Goal: Task Accomplishment & Management: Manage account settings

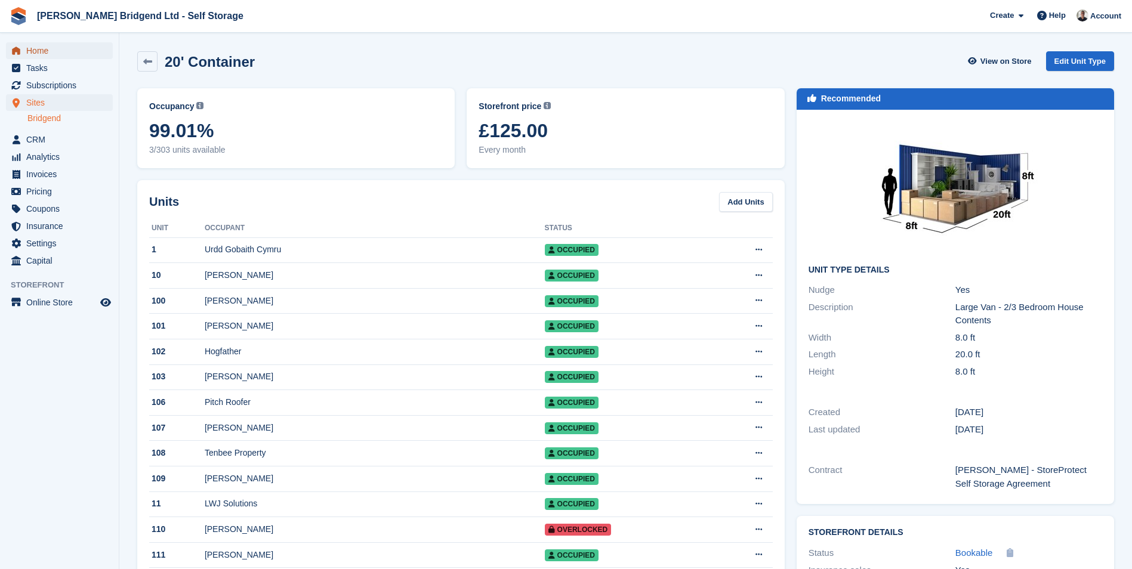
click at [72, 48] on span "Home" at bounding box center [62, 50] width 72 height 17
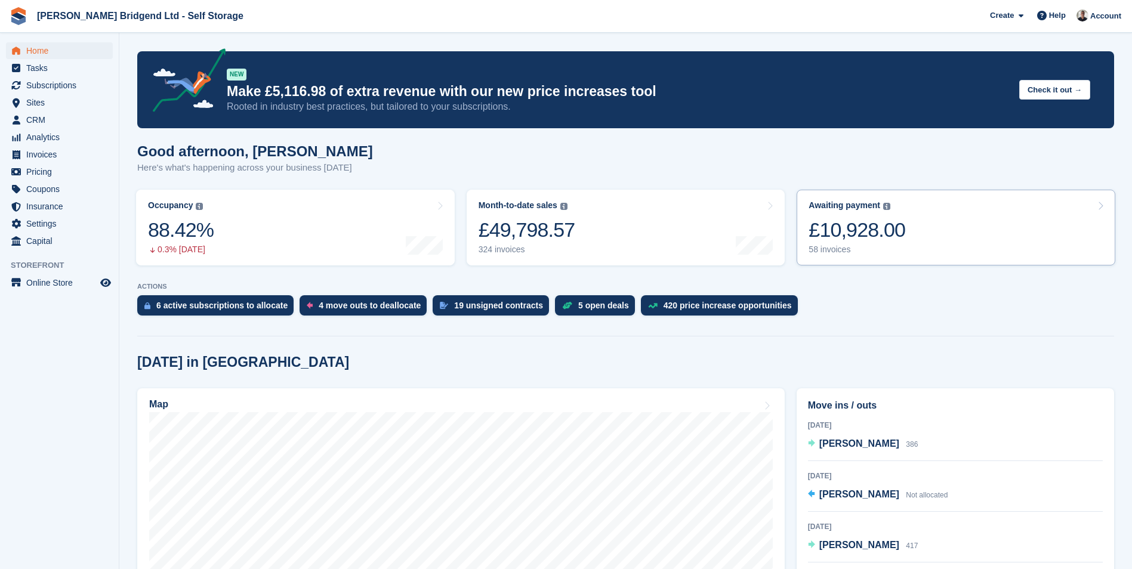
click at [951, 247] on link "Awaiting payment The total outstanding balance on all open invoices. £10,928.00…" at bounding box center [956, 228] width 319 height 76
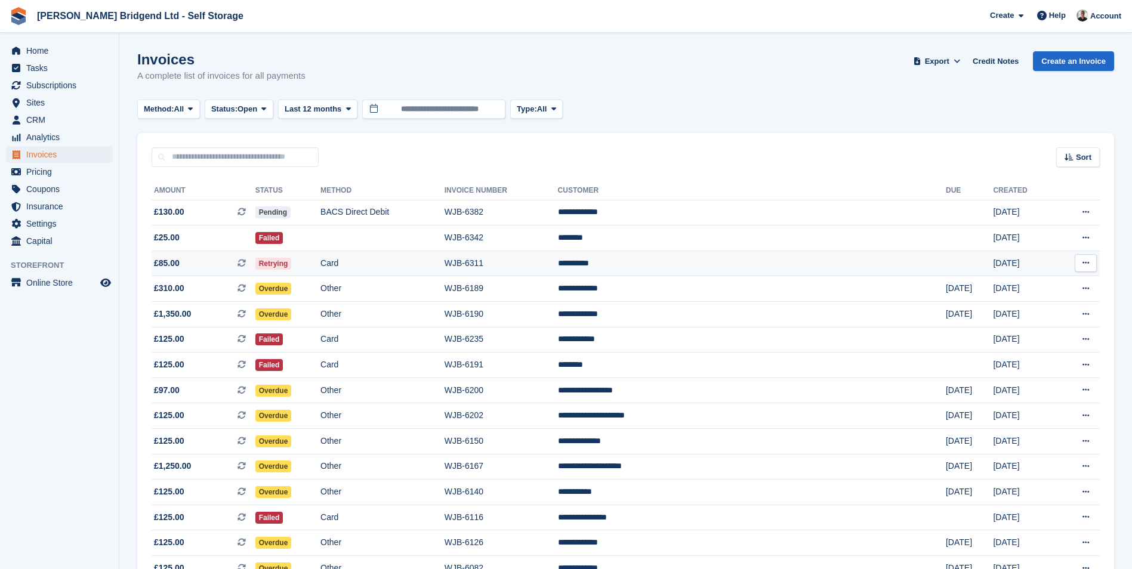
click at [723, 267] on td "**********" at bounding box center [752, 264] width 388 height 26
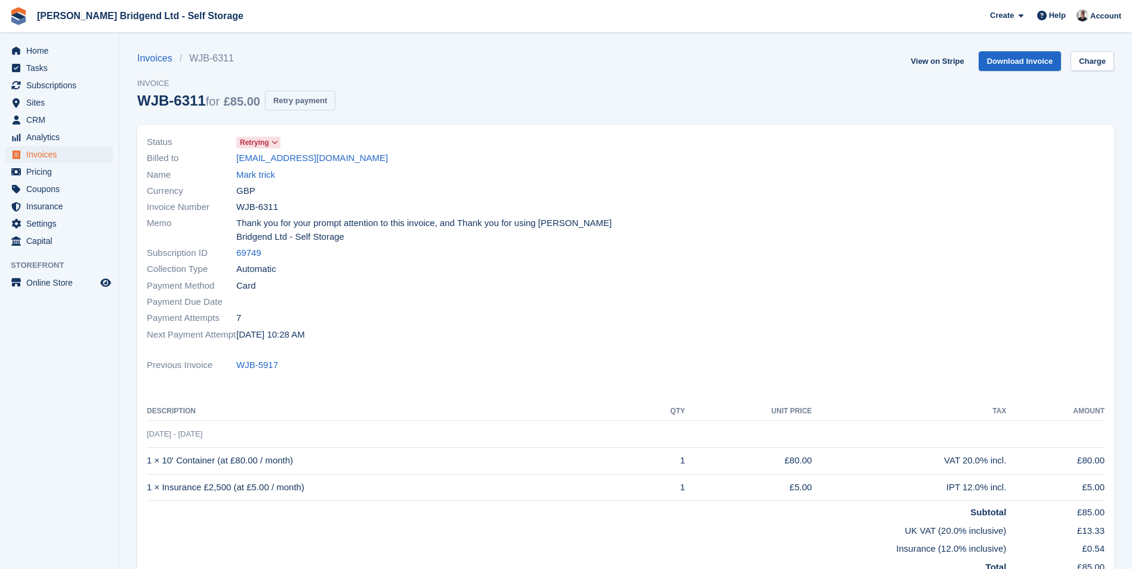
click at [294, 95] on button "Retry payment" at bounding box center [300, 101] width 70 height 20
click at [323, 161] on link "marktrick89@outlook.com" at bounding box center [312, 159] width 152 height 14
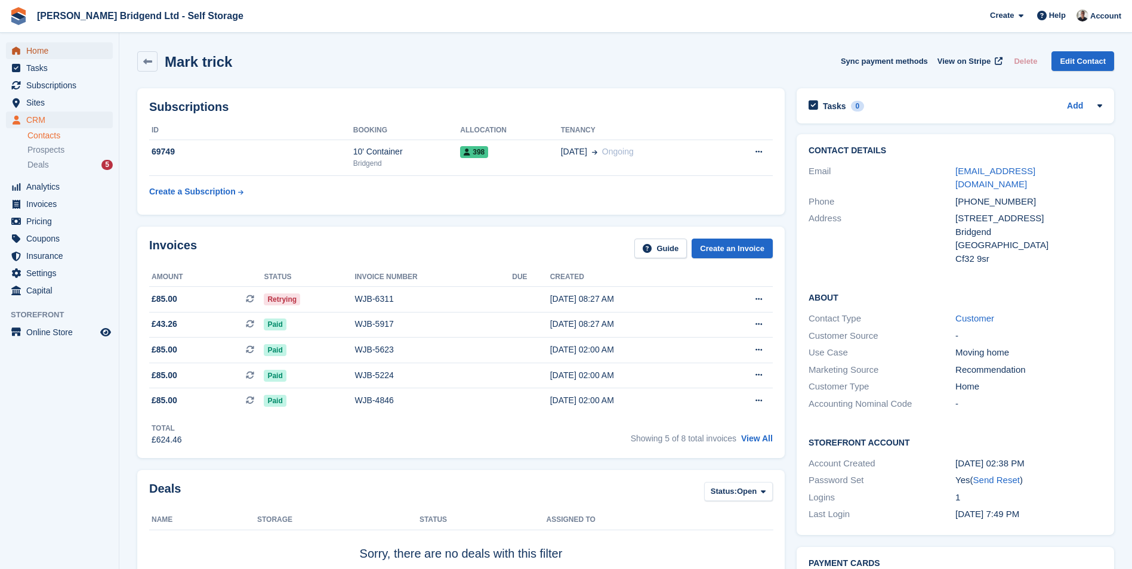
click at [61, 47] on span "Home" at bounding box center [62, 50] width 72 height 17
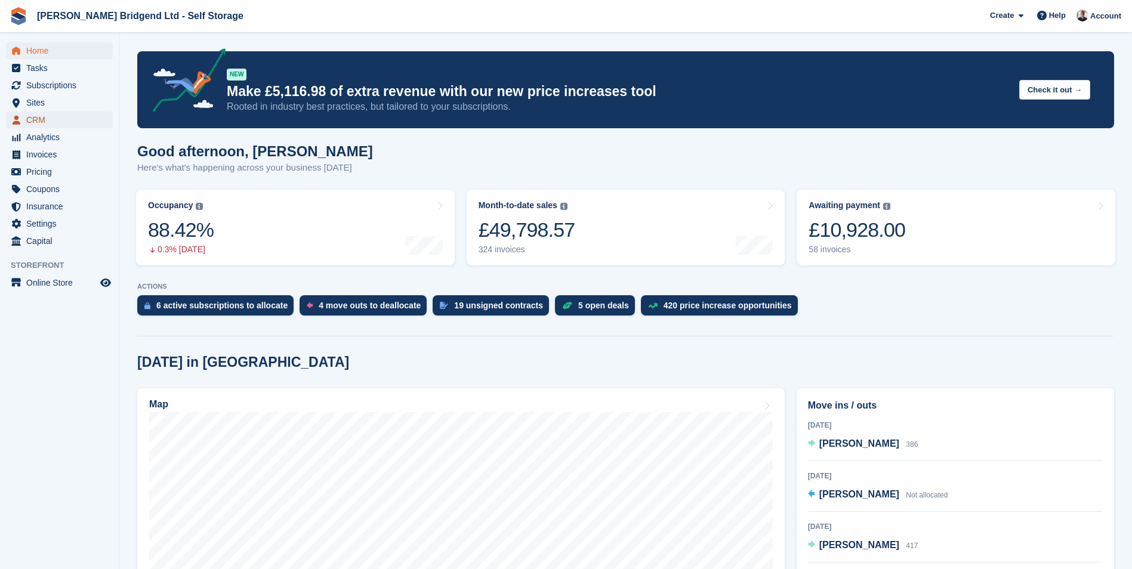
click at [53, 119] on span "CRM" at bounding box center [62, 120] width 72 height 17
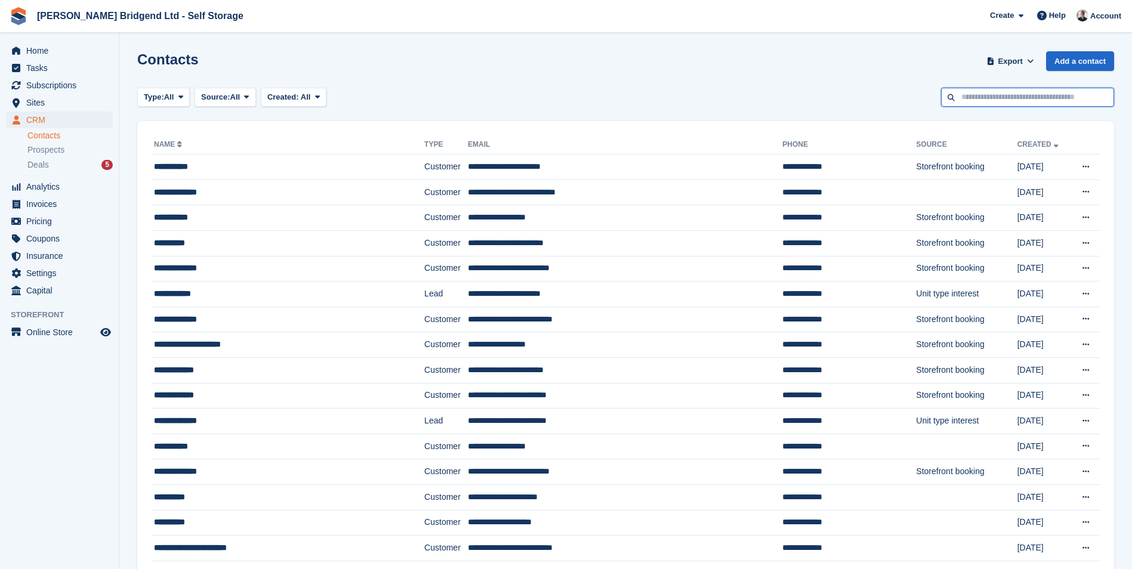
click at [1043, 98] on input "text" at bounding box center [1027, 98] width 173 height 20
type input "**********"
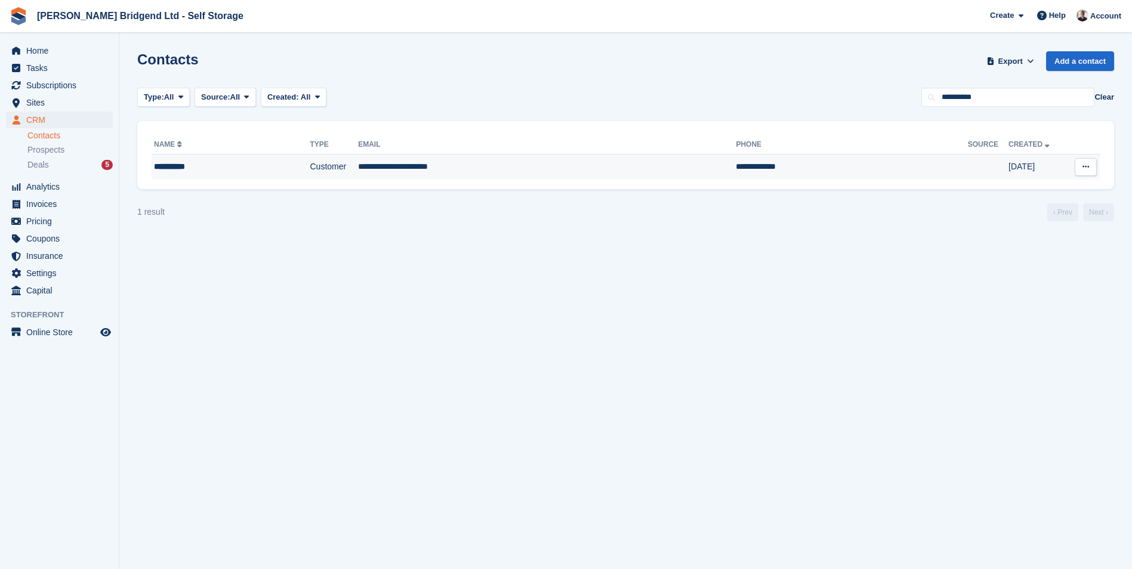
click at [310, 168] on td "Customer" at bounding box center [334, 167] width 48 height 25
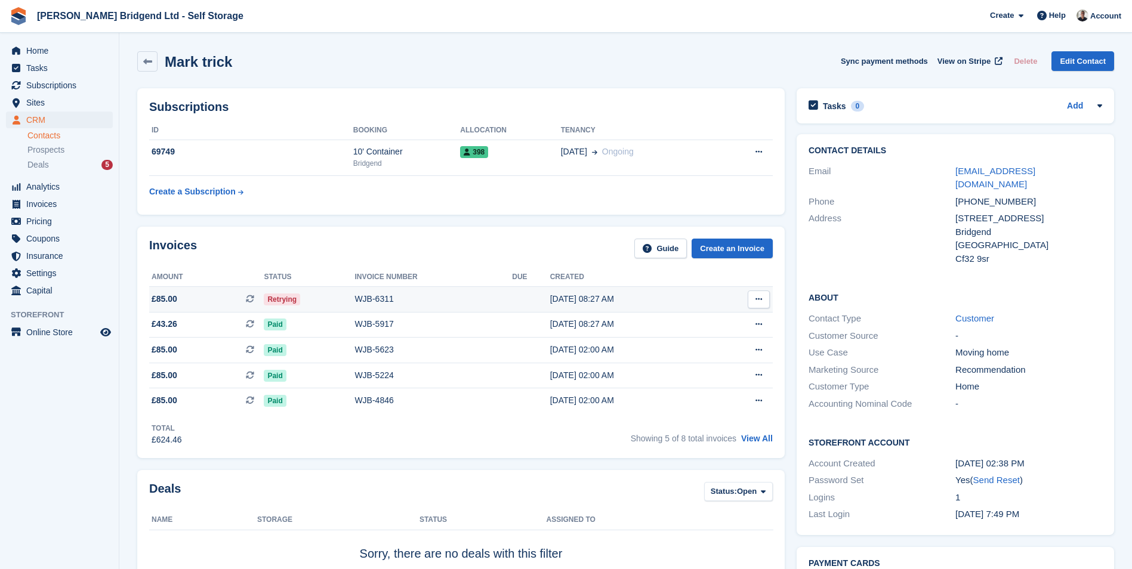
click at [441, 304] on div "WJB-6311" at bounding box center [433, 299] width 158 height 13
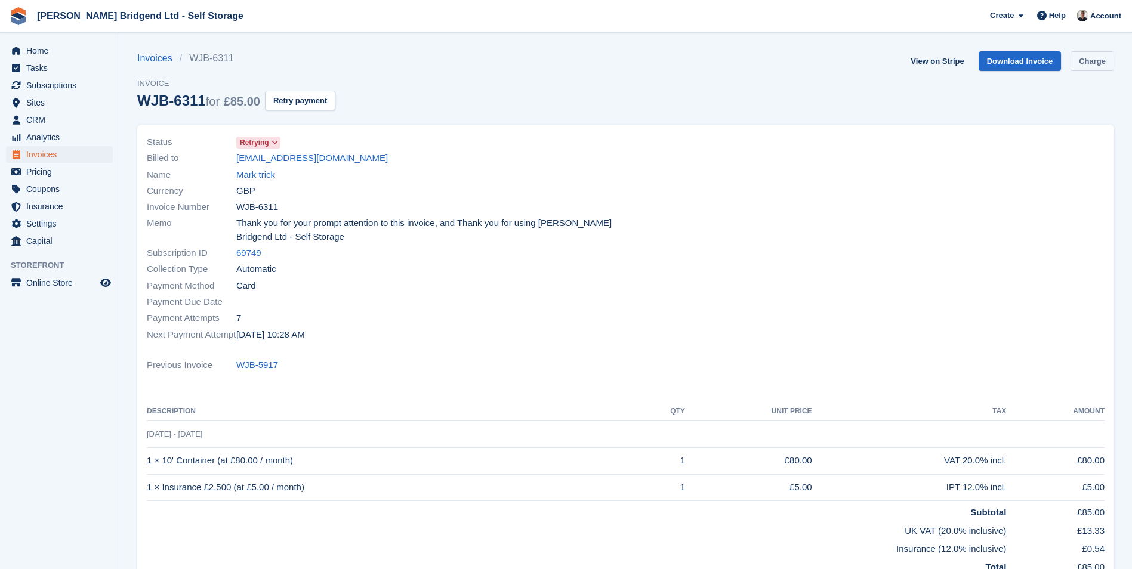
click at [1090, 61] on link "Charge" at bounding box center [1092, 61] width 44 height 20
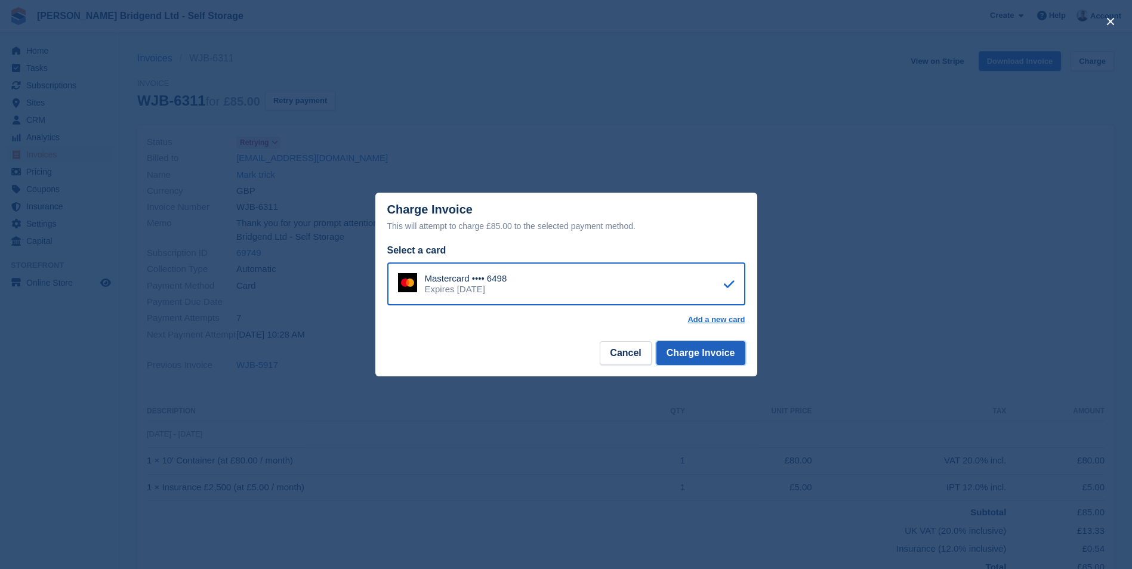
click at [707, 355] on button "Charge Invoice" at bounding box center [700, 353] width 89 height 24
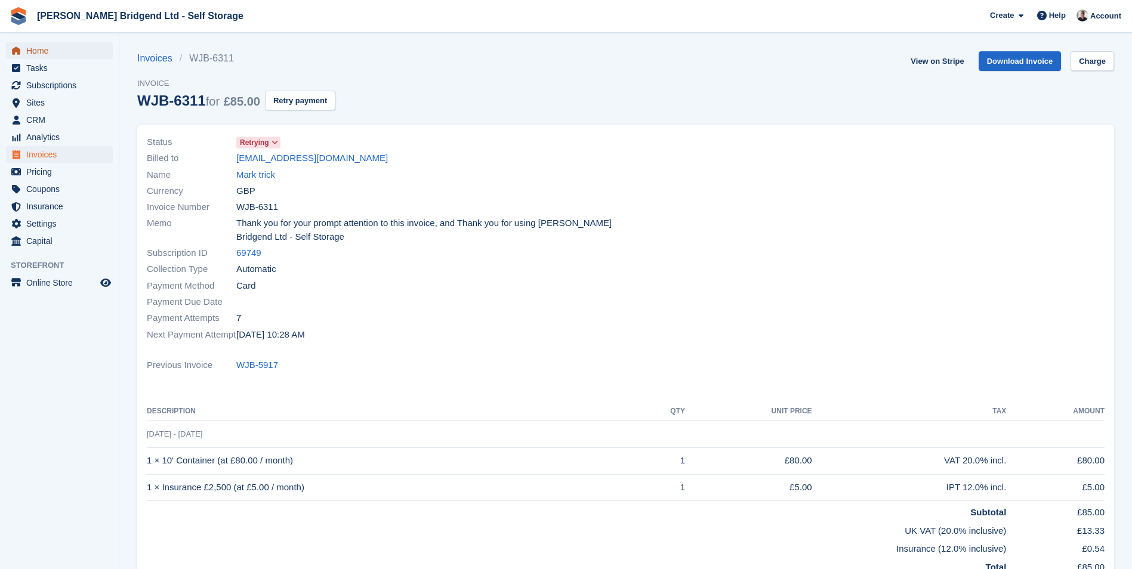
click at [49, 44] on span "Home" at bounding box center [62, 50] width 72 height 17
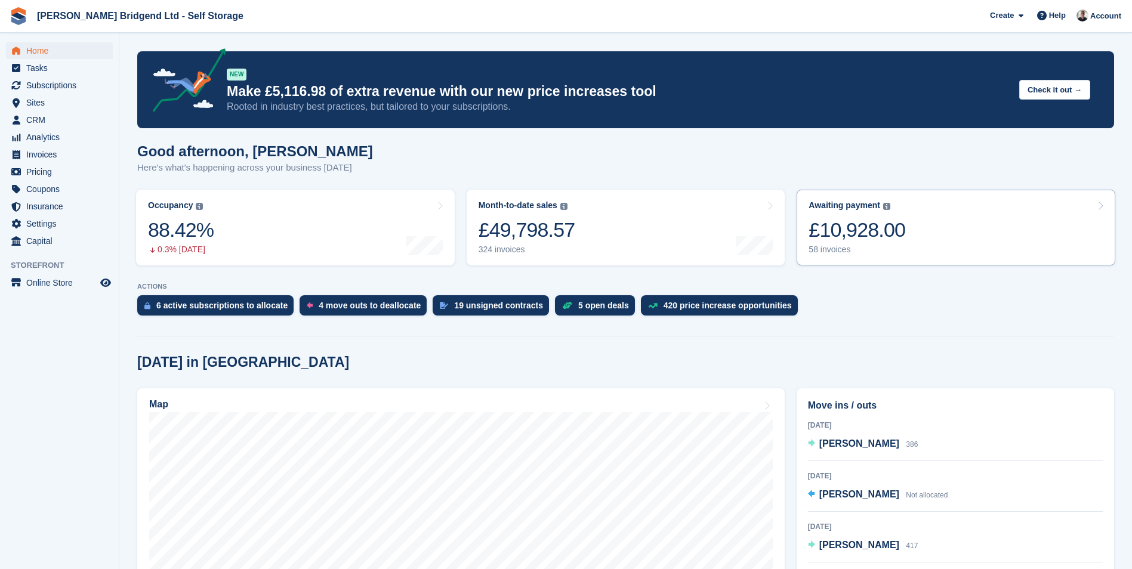
click at [909, 243] on link "Awaiting payment The total outstanding balance on all open invoices. £10,928.00…" at bounding box center [956, 228] width 319 height 76
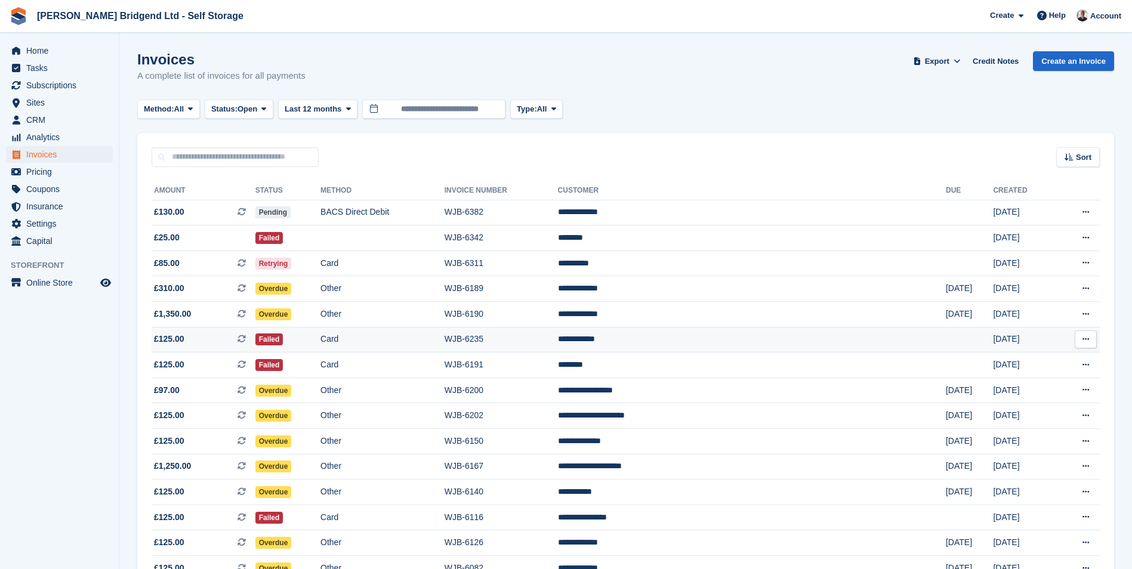
click at [758, 334] on td "**********" at bounding box center [752, 340] width 388 height 26
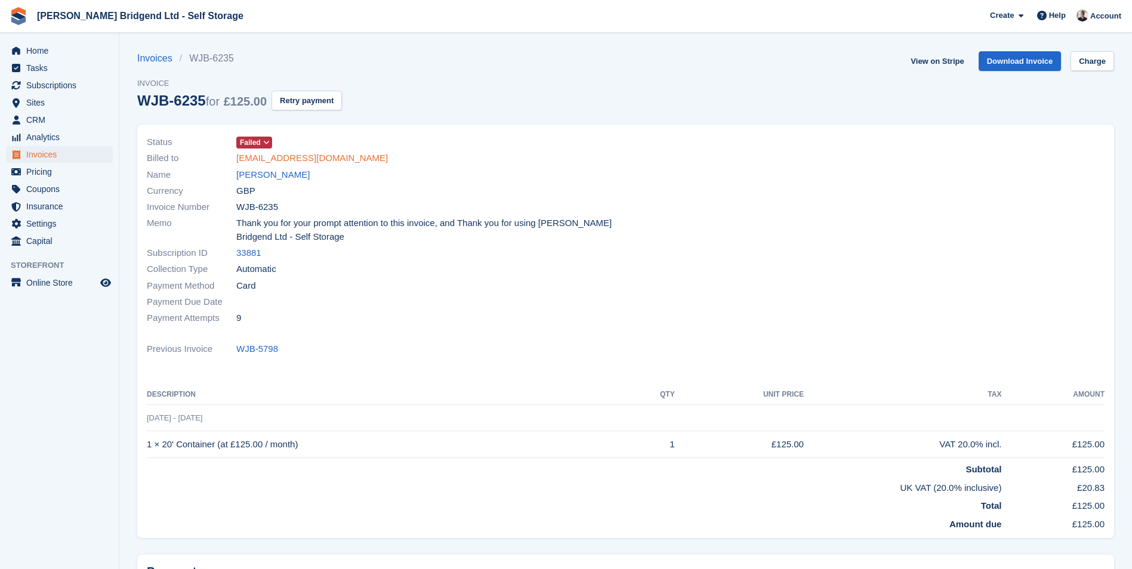
click at [320, 159] on link "anthgray@outlook.com" at bounding box center [312, 159] width 152 height 14
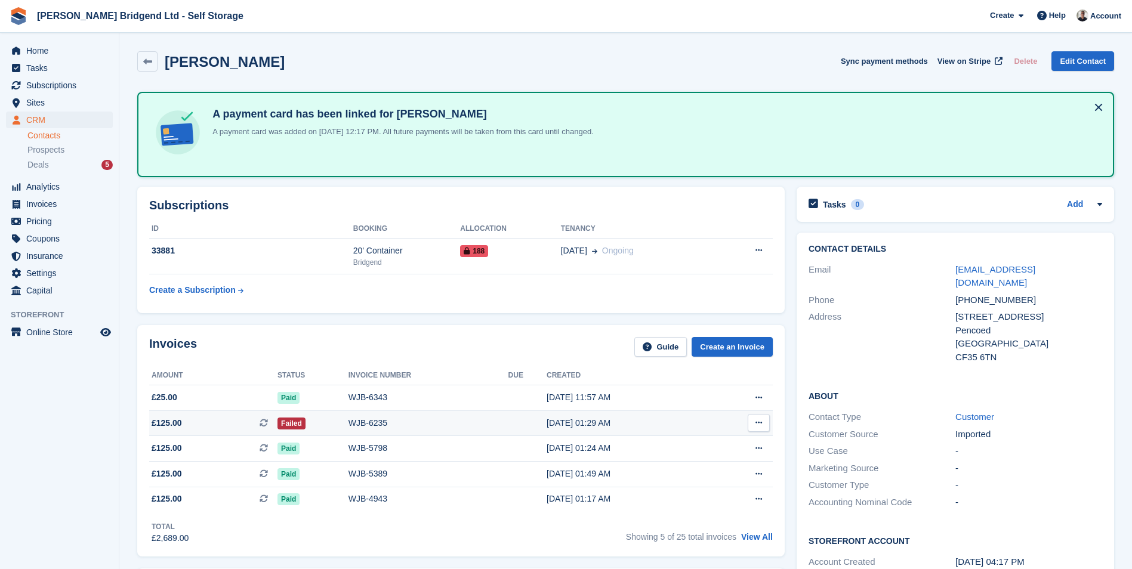
click at [178, 423] on span "£125.00" at bounding box center [167, 423] width 30 height 13
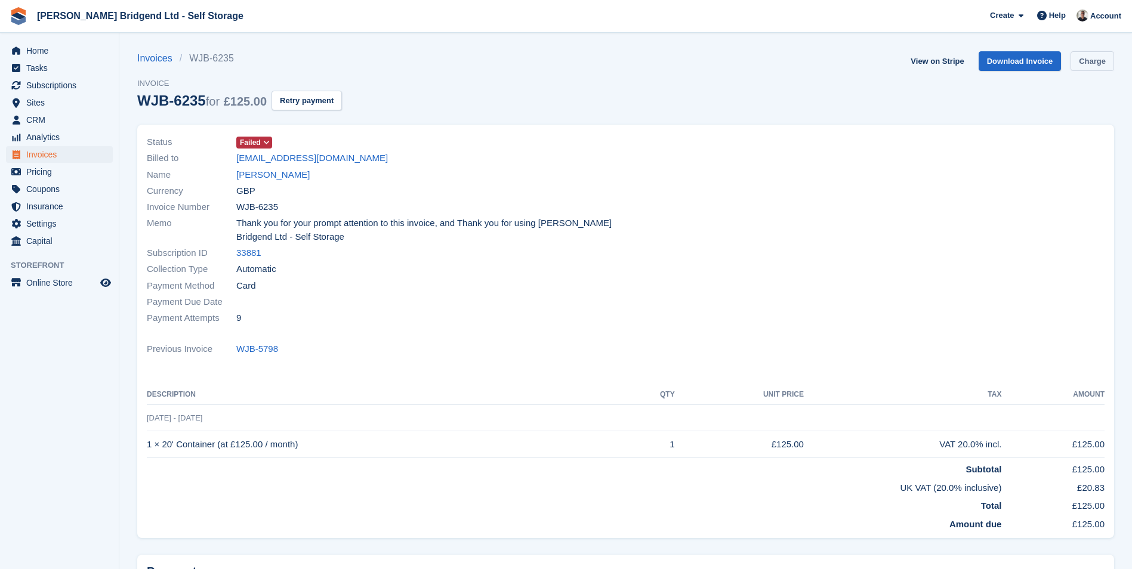
click at [1075, 61] on link "Charge" at bounding box center [1092, 61] width 44 height 20
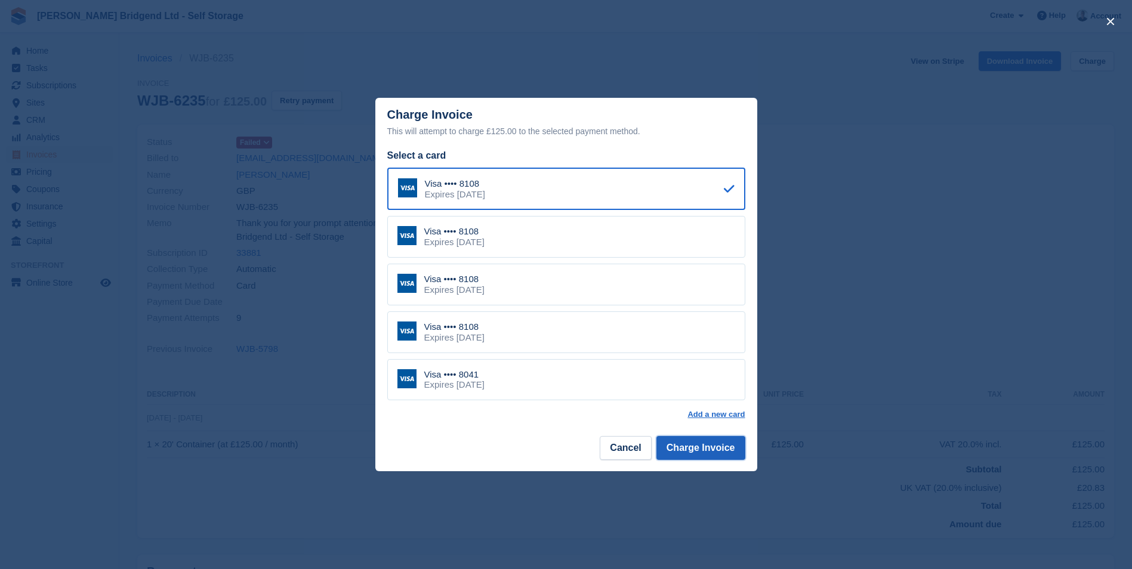
click at [705, 453] on button "Charge Invoice" at bounding box center [700, 448] width 89 height 24
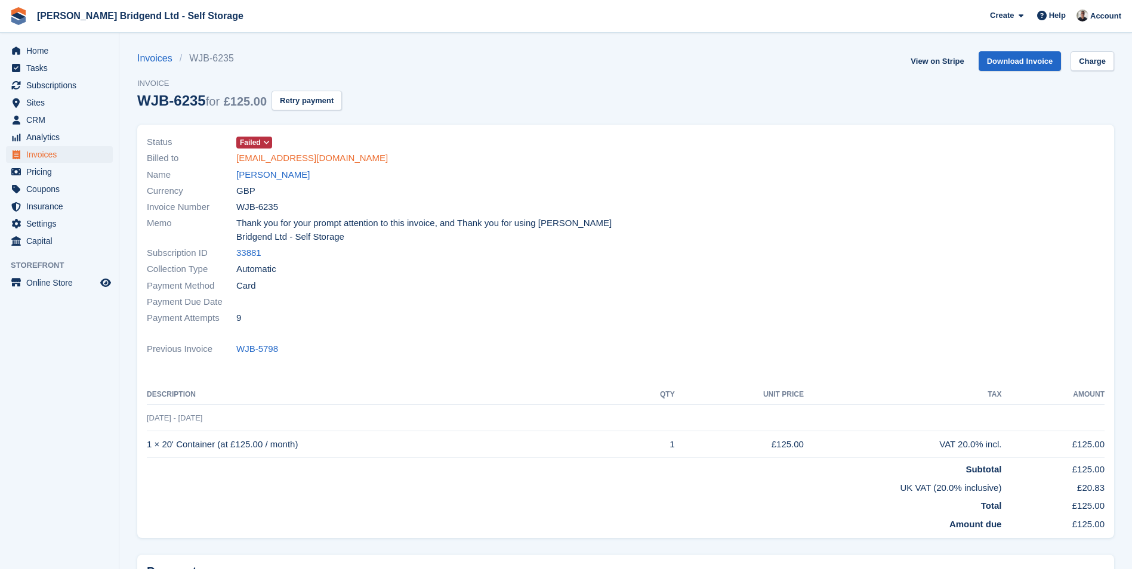
click at [322, 157] on link "anthgray@outlook.com" at bounding box center [312, 159] width 152 height 14
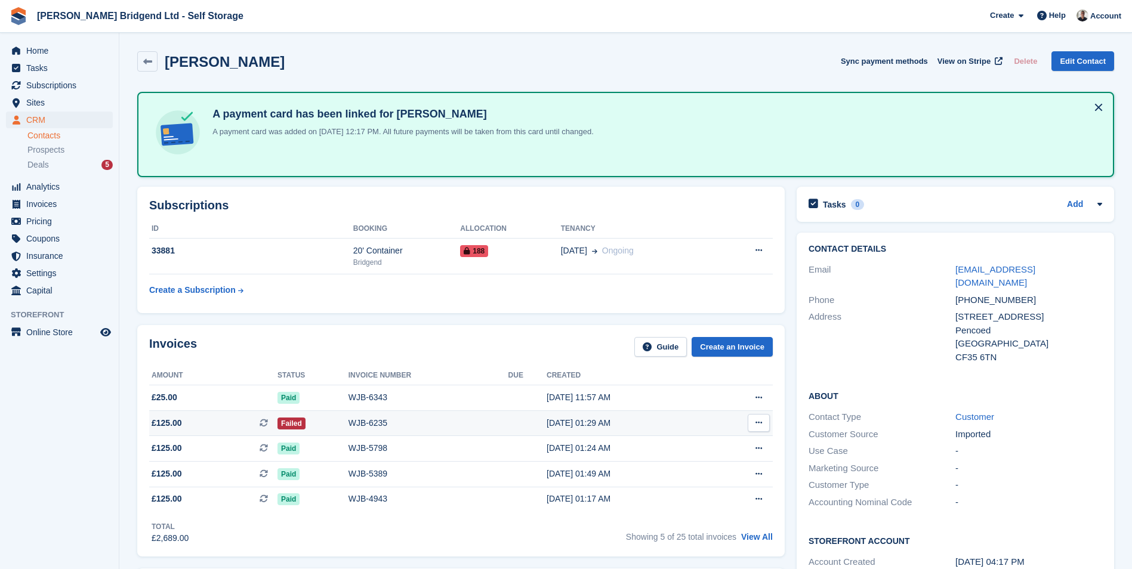
click at [352, 423] on div "WJB-6235" at bounding box center [428, 423] width 160 height 13
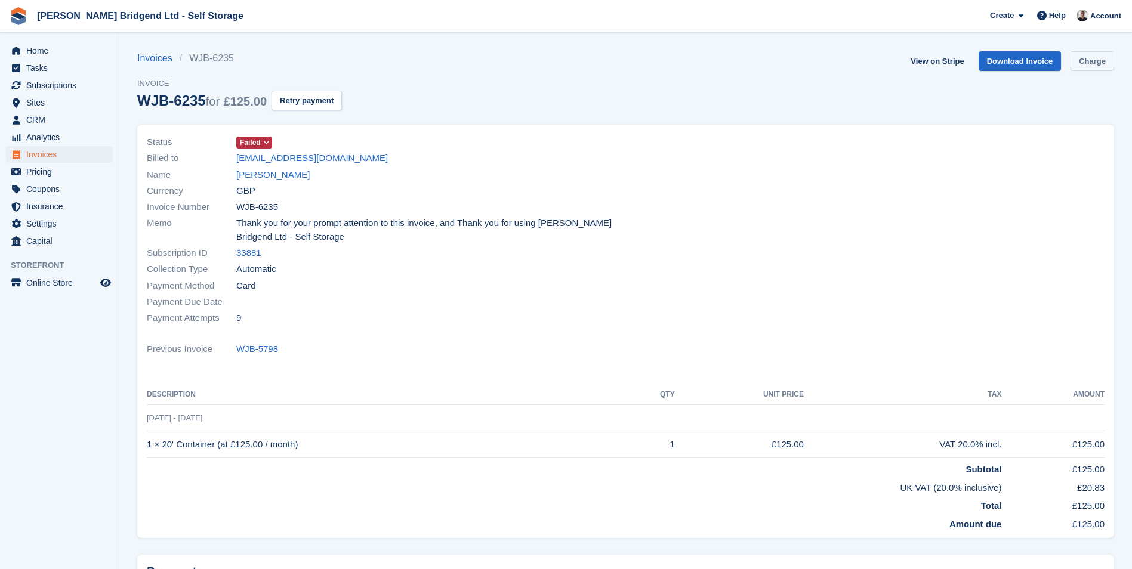
click at [1078, 56] on link "Charge" at bounding box center [1092, 61] width 44 height 20
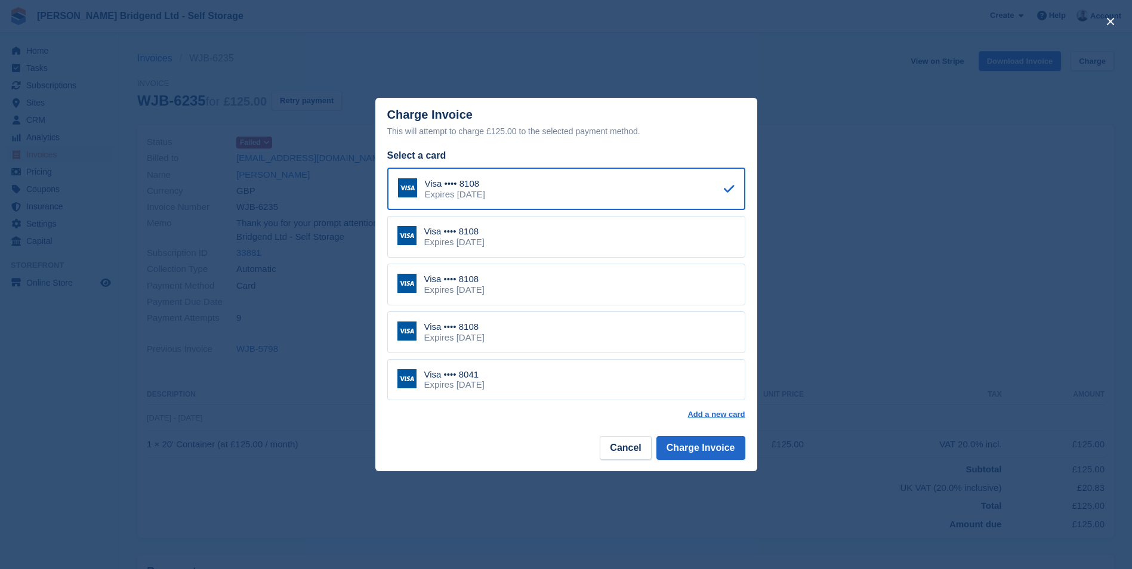
click at [484, 335] on div "Expires November 2031" at bounding box center [454, 337] width 60 height 11
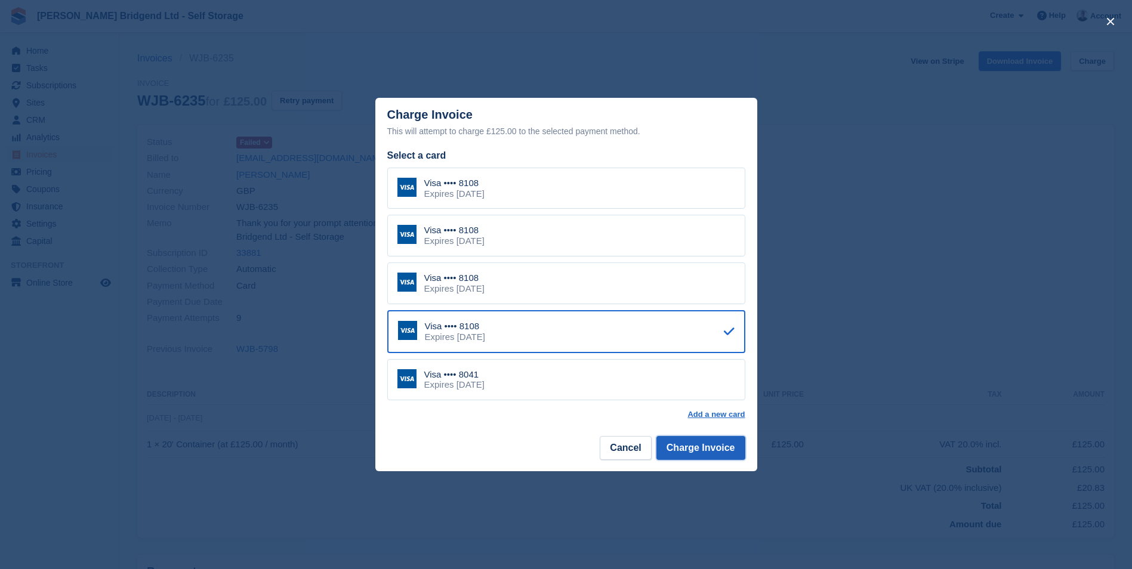
click at [706, 449] on button "Charge Invoice" at bounding box center [700, 448] width 89 height 24
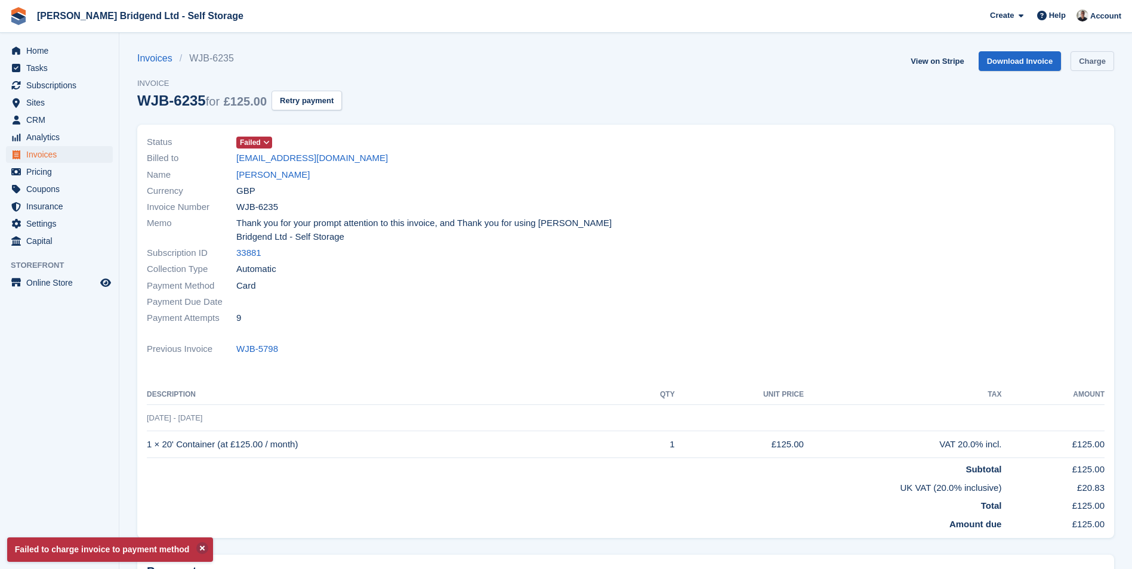
click at [1091, 66] on link "Charge" at bounding box center [1092, 61] width 44 height 20
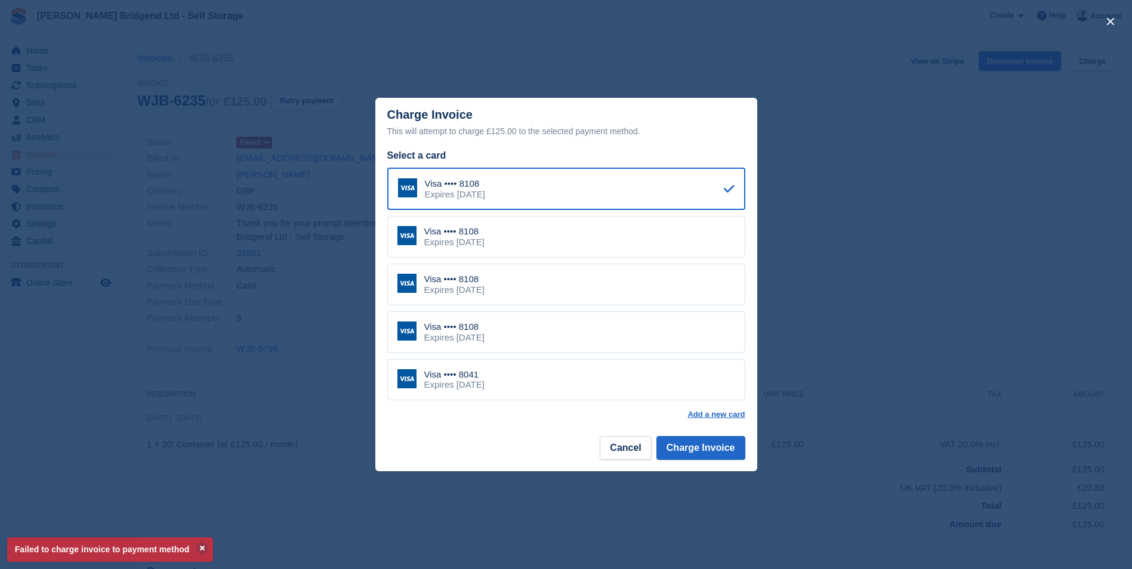
click at [561, 392] on div "Visa •••• 8041 Expires November 2031" at bounding box center [566, 380] width 358 height 42
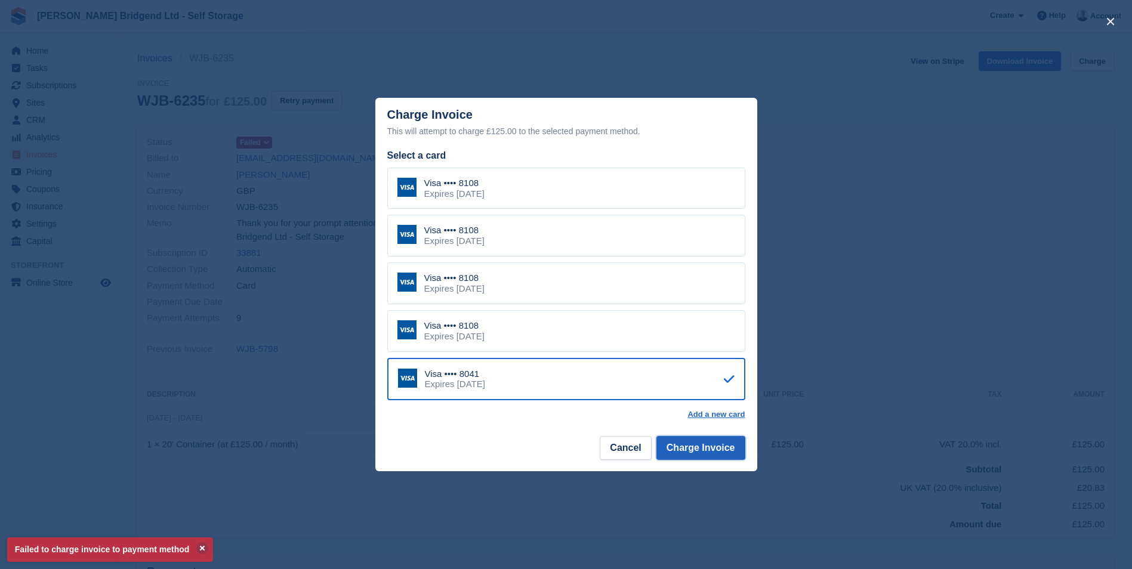
click at [694, 449] on button "Charge Invoice" at bounding box center [700, 448] width 89 height 24
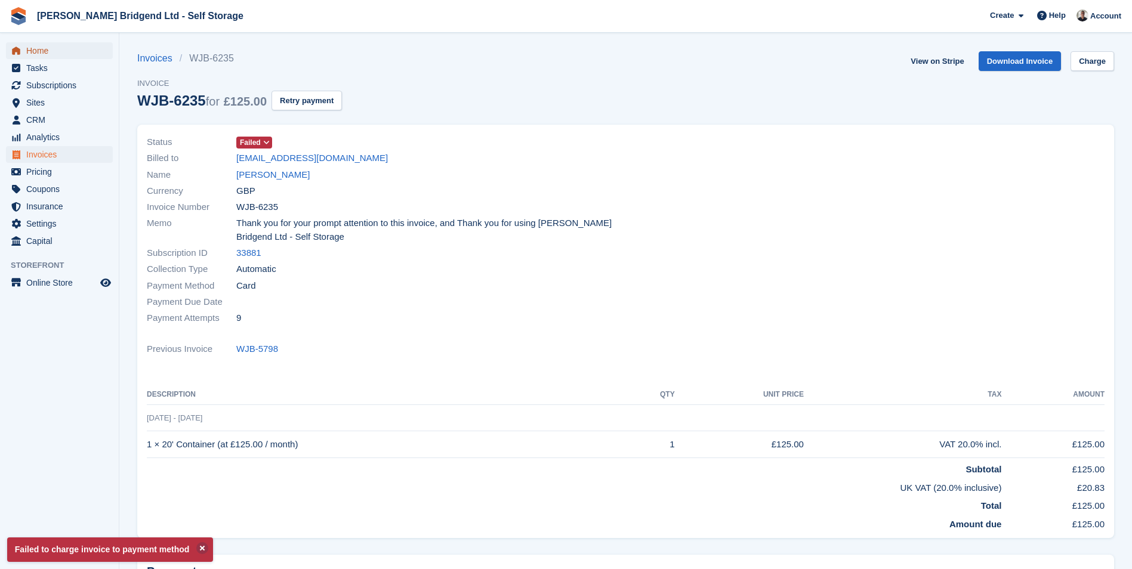
click at [65, 47] on span "Home" at bounding box center [62, 50] width 72 height 17
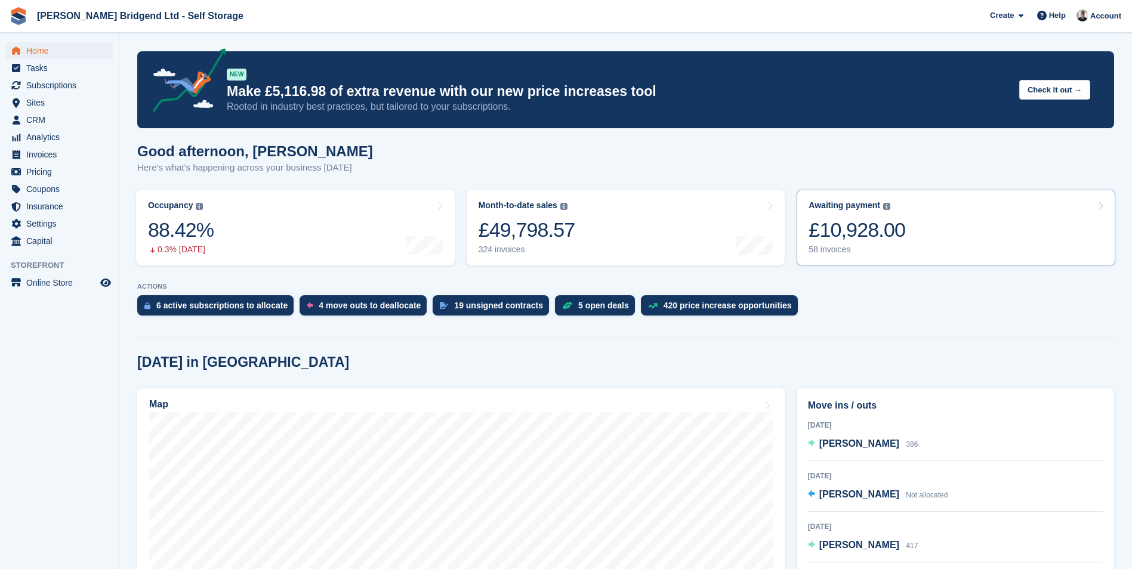
click at [903, 212] on link "Awaiting payment The total outstanding balance on all open invoices. £10,928.00…" at bounding box center [956, 228] width 319 height 76
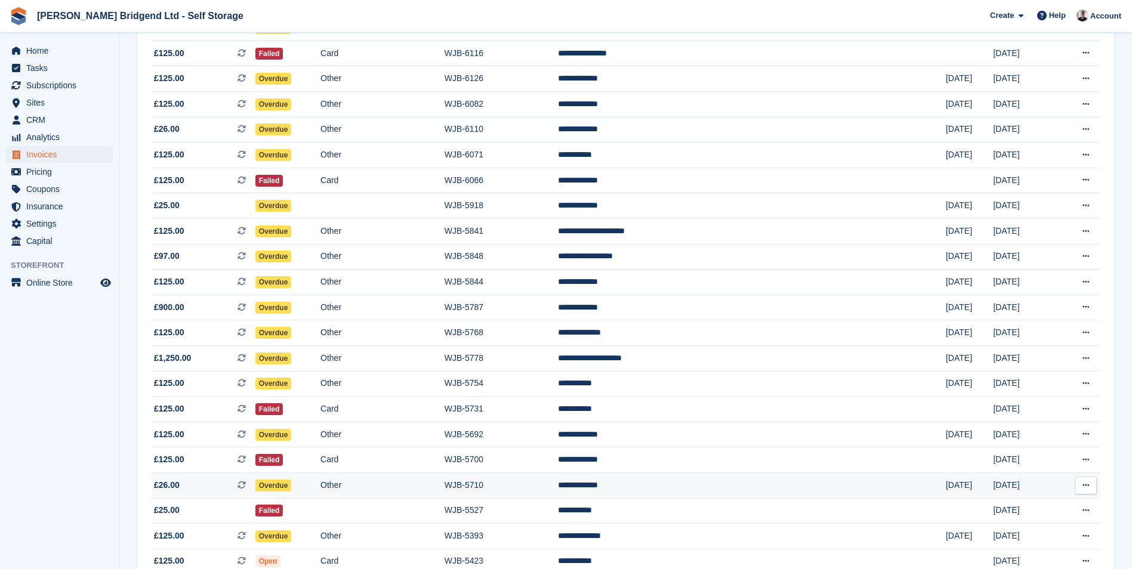
scroll to position [477, 0]
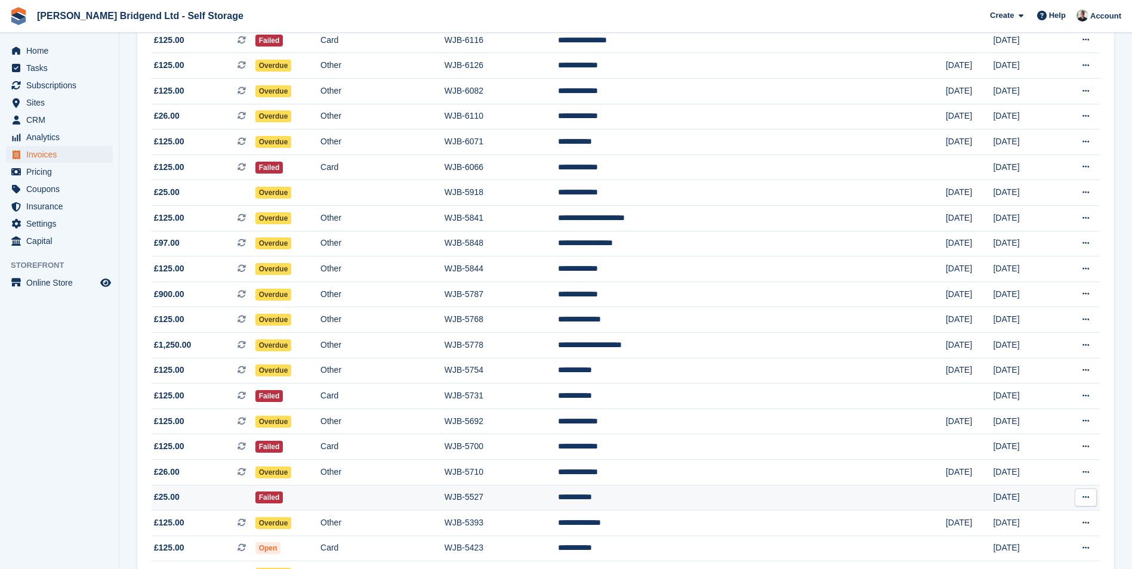
click at [708, 499] on td "**********" at bounding box center [752, 498] width 388 height 26
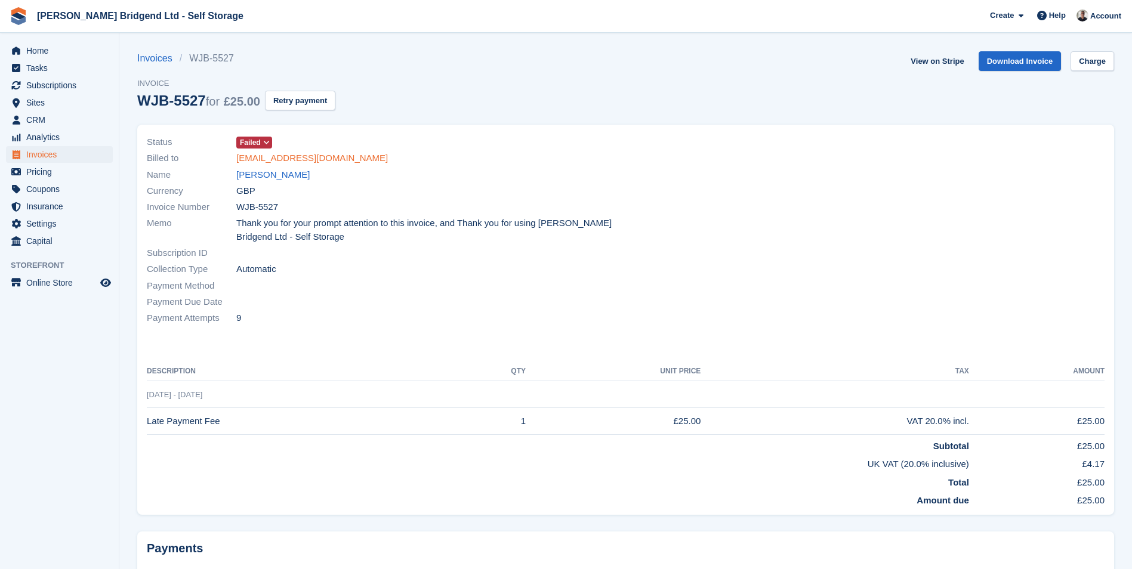
click at [325, 156] on link "cerinutman@icloud.com" at bounding box center [312, 159] width 152 height 14
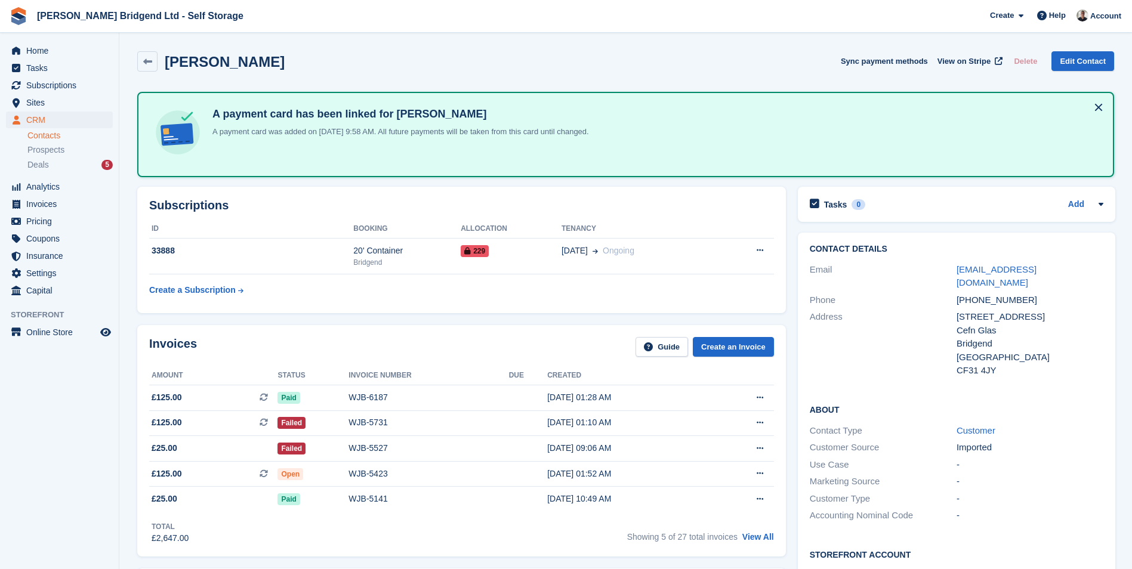
click at [36, 41] on div "Home Tasks Subscriptions Subscriptions Subscriptions Contracts Price increases …" at bounding box center [59, 169] width 119 height 262
click at [38, 50] on span "Home" at bounding box center [62, 50] width 72 height 17
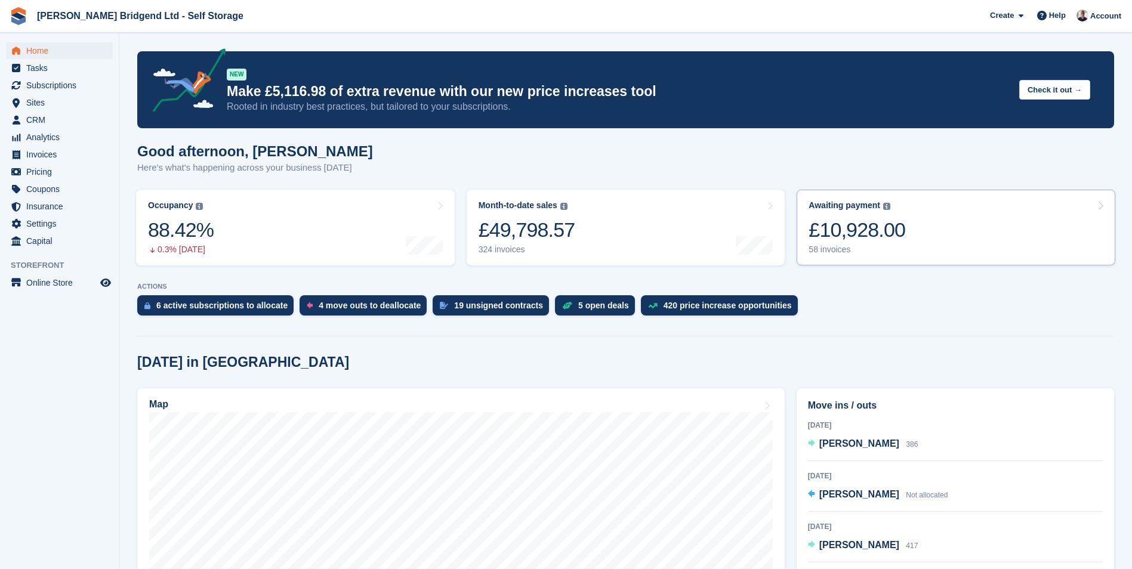
click at [903, 240] on link "Awaiting payment The total outstanding balance on all open invoices. £10,928.00…" at bounding box center [956, 228] width 319 height 76
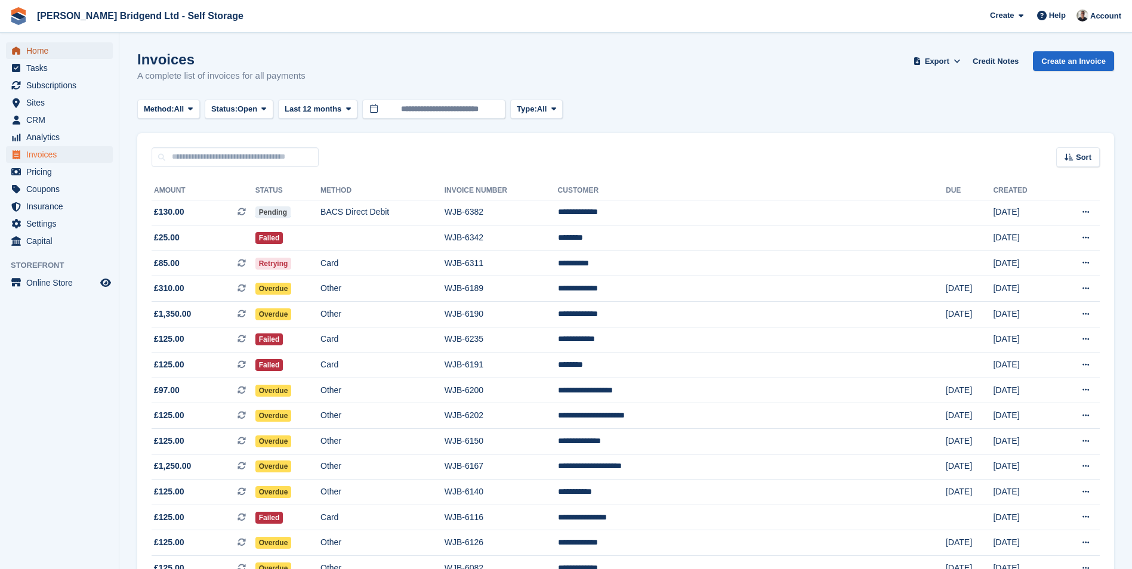
click at [66, 54] on span "Home" at bounding box center [62, 50] width 72 height 17
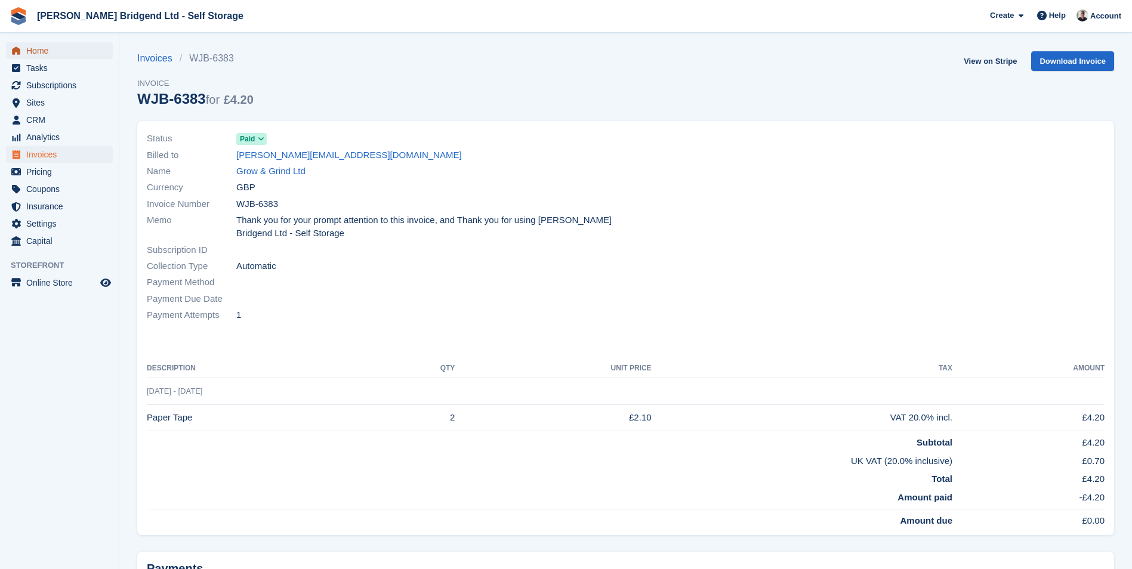
drag, startPoint x: 0, startPoint y: 0, endPoint x: 65, endPoint y: 57, distance: 86.7
click at [65, 57] on span "Home" at bounding box center [62, 50] width 72 height 17
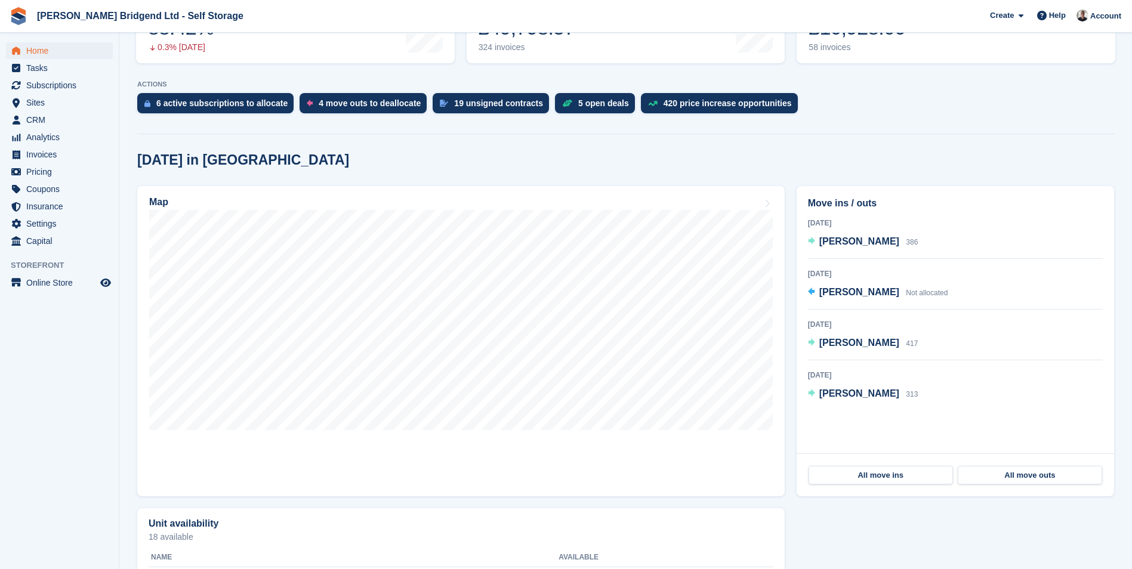
scroll to position [239, 0]
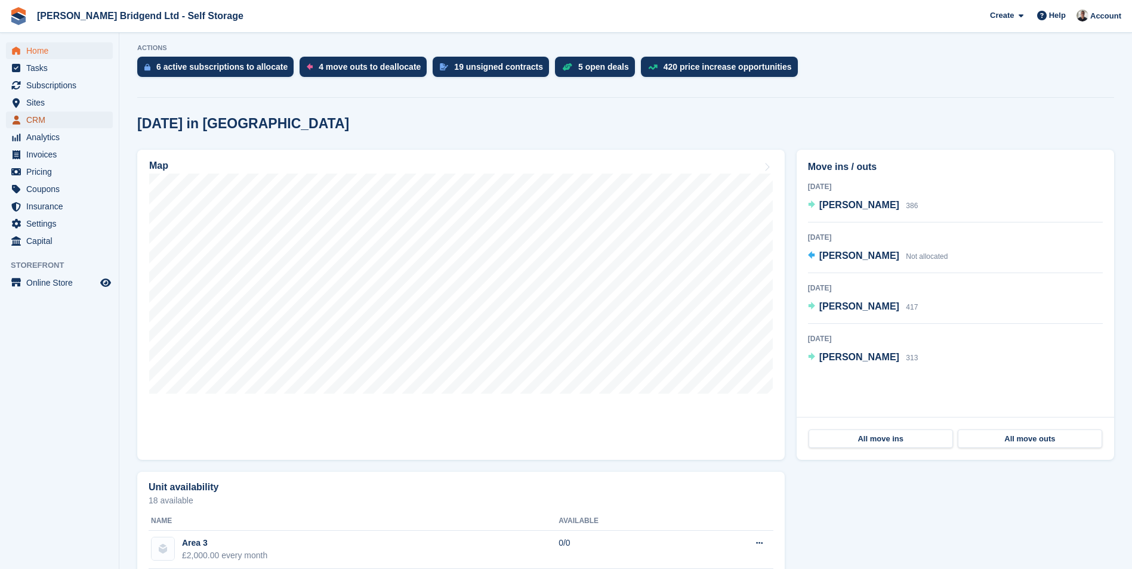
click at [69, 118] on span "CRM" at bounding box center [62, 120] width 72 height 17
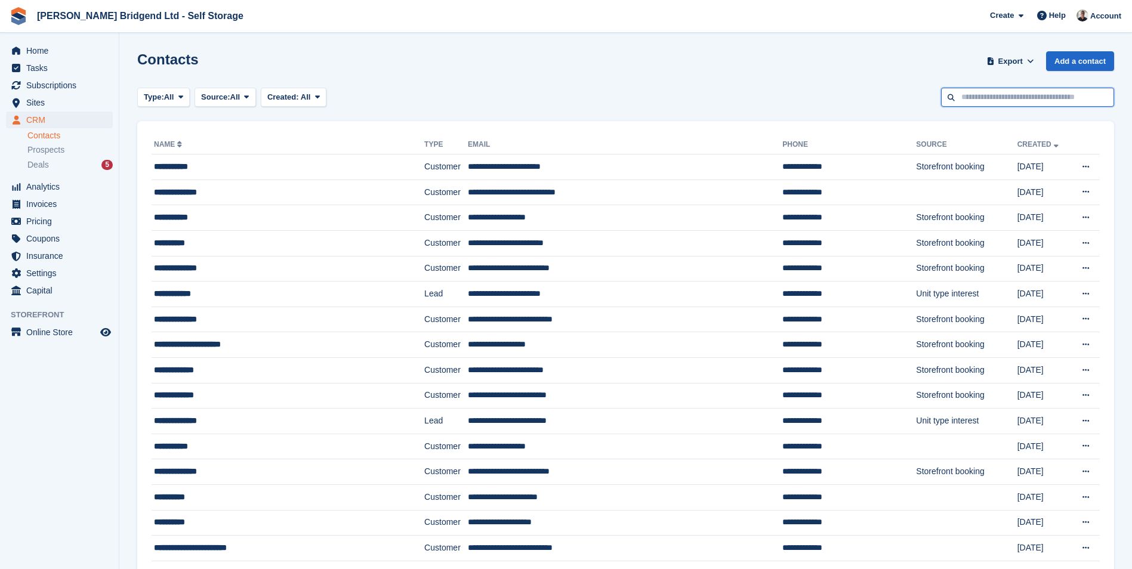
click at [1063, 99] on input "text" at bounding box center [1027, 98] width 173 height 20
type input "*****"
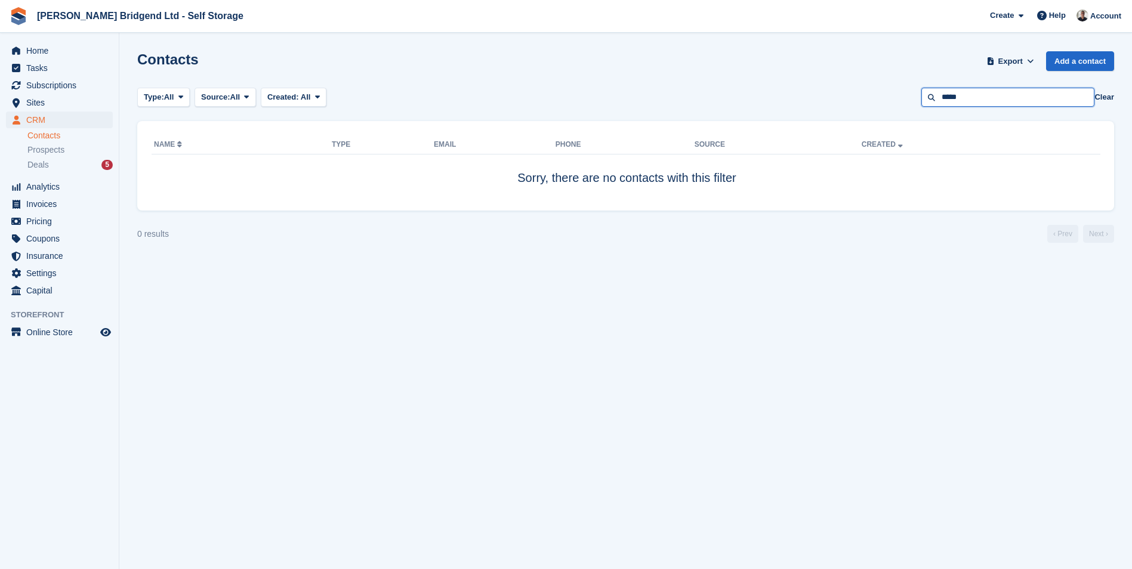
click at [1063, 99] on input "*****" at bounding box center [1007, 98] width 173 height 20
type input "****"
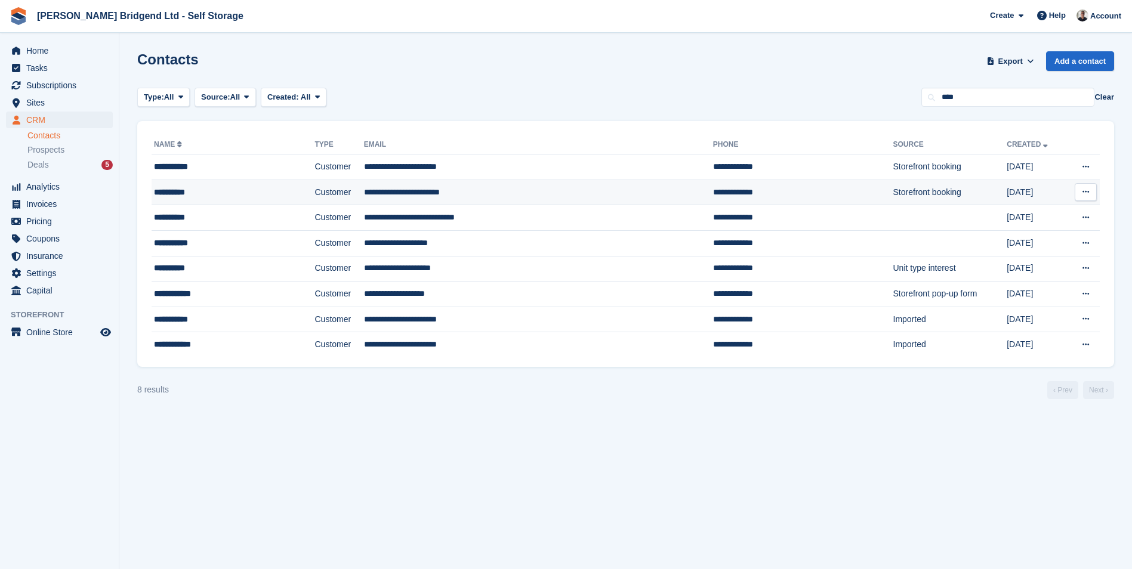
click at [350, 199] on td "Customer" at bounding box center [338, 193] width 49 height 26
